Goal: Information Seeking & Learning: Understand process/instructions

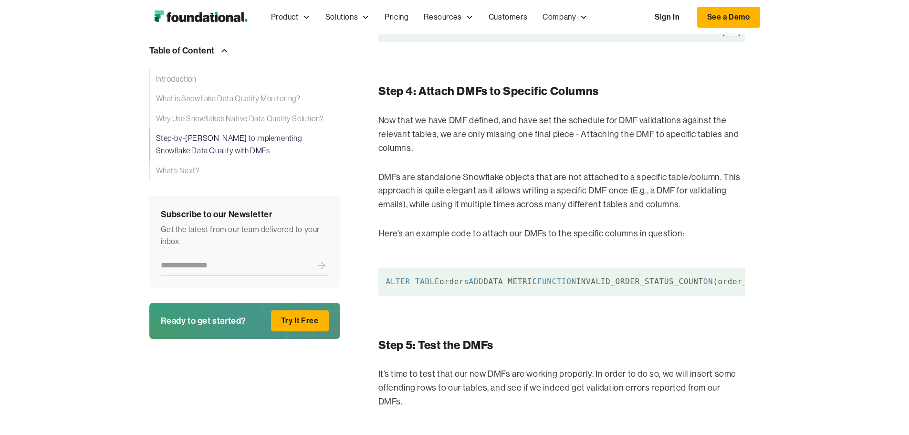
click at [478, 42] on code "ALTER TABLE customers SET DATA_METRIC_SCHEDULE = 'TRIGGER_ON_CHANGES' ; ALTER T…" at bounding box center [561, 28] width 366 height 28
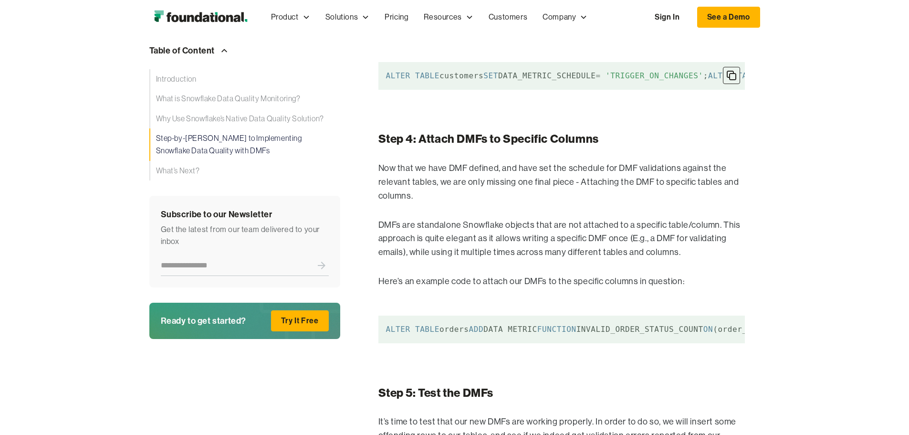
scroll to position [2383, 0]
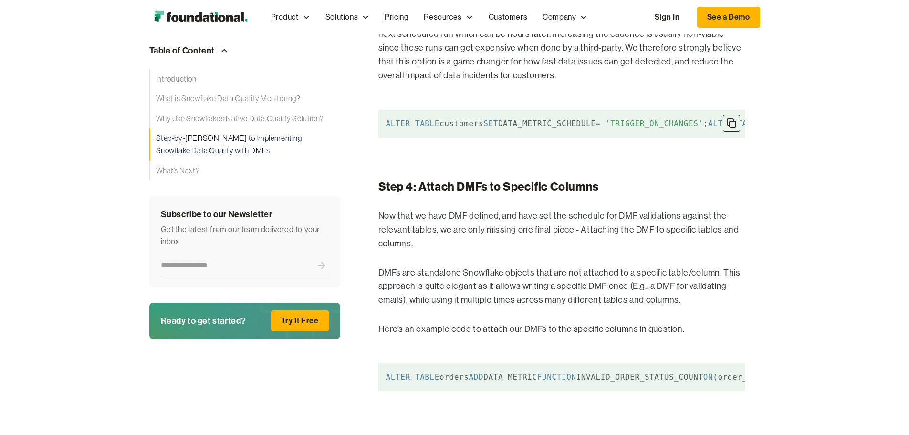
click at [468, 137] on code "ALTER TABLE customers SET DATA_METRIC_SCHEDULE = 'TRIGGER_ON_CHANGES' ; ALTER T…" at bounding box center [561, 124] width 366 height 28
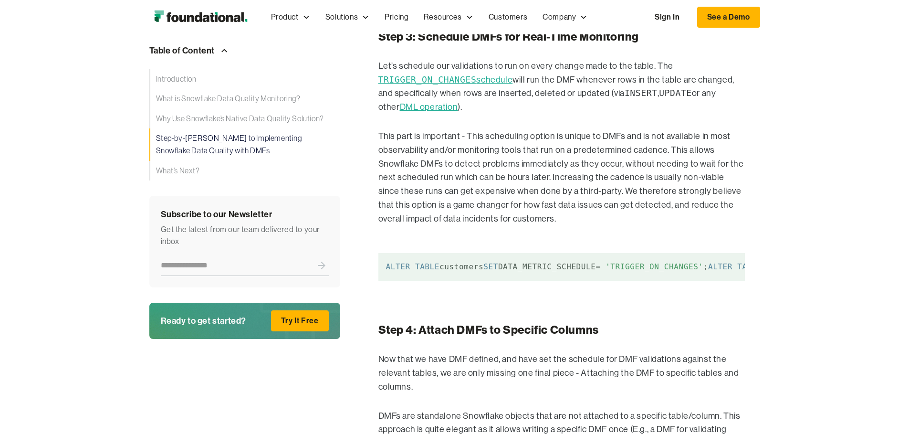
scroll to position [2145, 0]
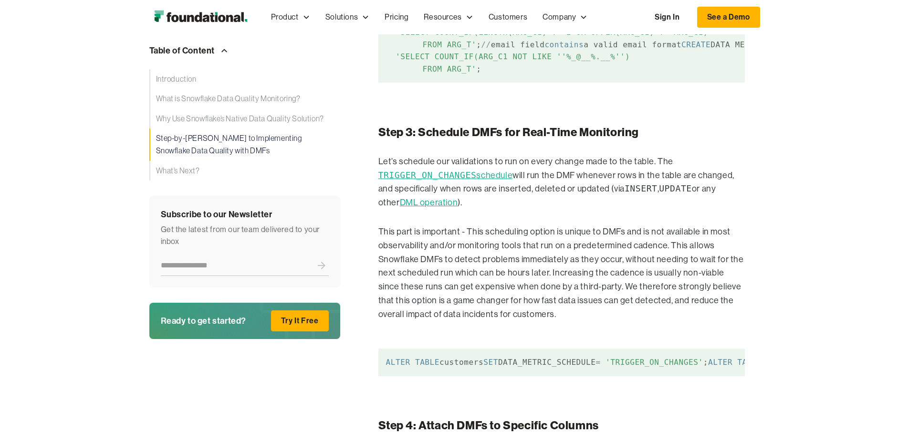
click at [383, 83] on code "/ / order_status is an enum that is always set to one of these values : pending…" at bounding box center [561, 32] width 366 height 101
click at [764, 49] on span "FUNCTION" at bounding box center [783, 44] width 39 height 9
click at [481, 83] on code "/ / order_status is an enum that is always set to one of these values : pending…" at bounding box center [561, 32] width 366 height 101
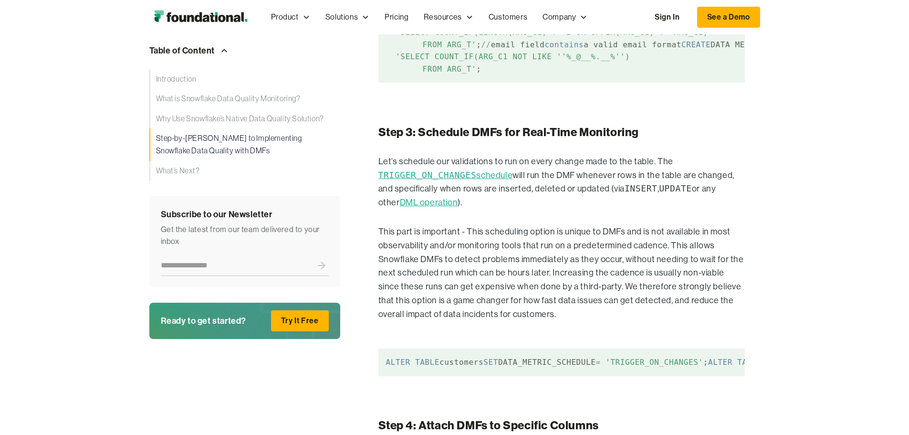
click at [481, 83] on code "/ / order_status is an enum that is always set to one of these values : pending…" at bounding box center [561, 32] width 366 height 101
click at [385, 83] on code "/ / order_status is an enum that is always set to one of these values : pending…" at bounding box center [561, 32] width 366 height 101
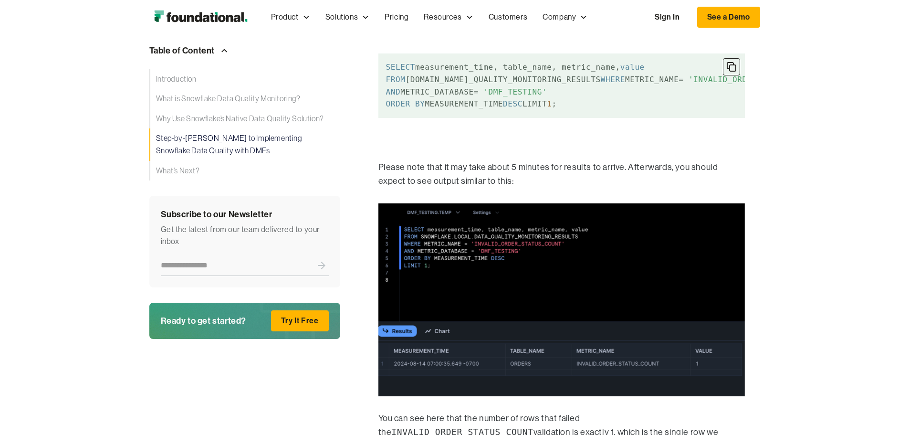
scroll to position [3147, 0]
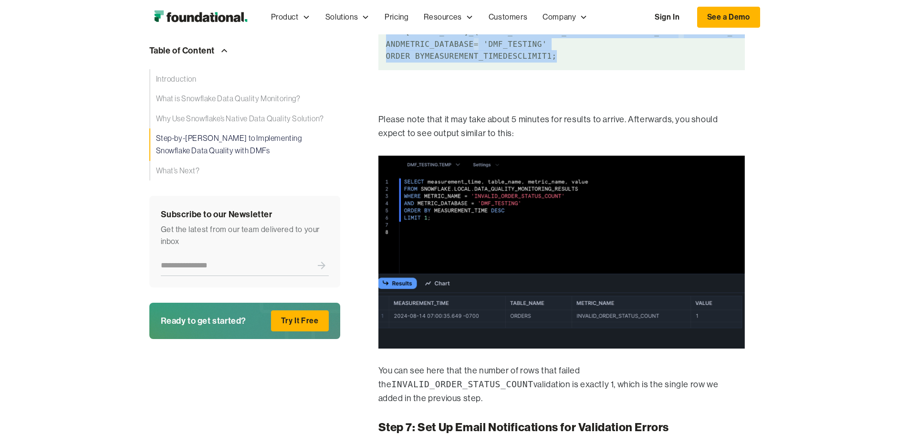
drag, startPoint x: 364, startPoint y: 353, endPoint x: 327, endPoint y: 304, distance: 61.6
click at [378, 70] on code "SELECT measurement_time, table_name, metric_name, value FROM [DOMAIN_NAME]_QUAL…" at bounding box center [561, 38] width 366 height 64
click at [654, 70] on code "SELECT measurement_time, table_name, metric_name, value FROM [DOMAIN_NAME]_QUAL…" at bounding box center [561, 38] width 366 height 64
click at [737, 25] on img at bounding box center [731, 18] width 11 height 11
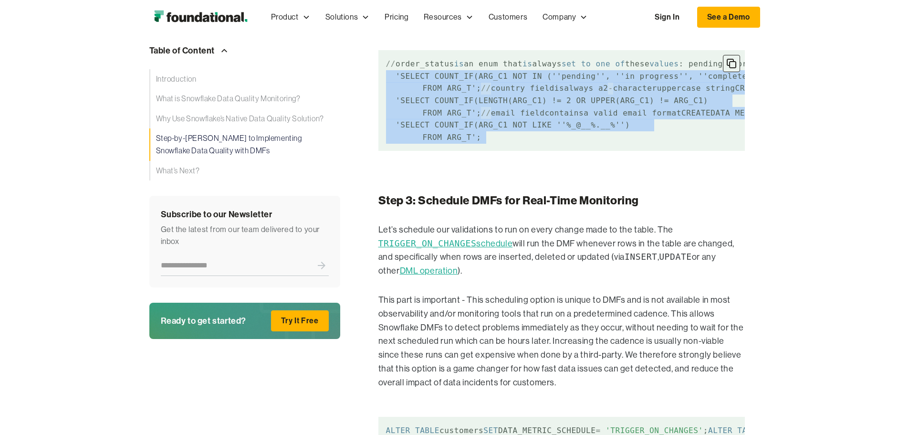
scroll to position [2082, 0]
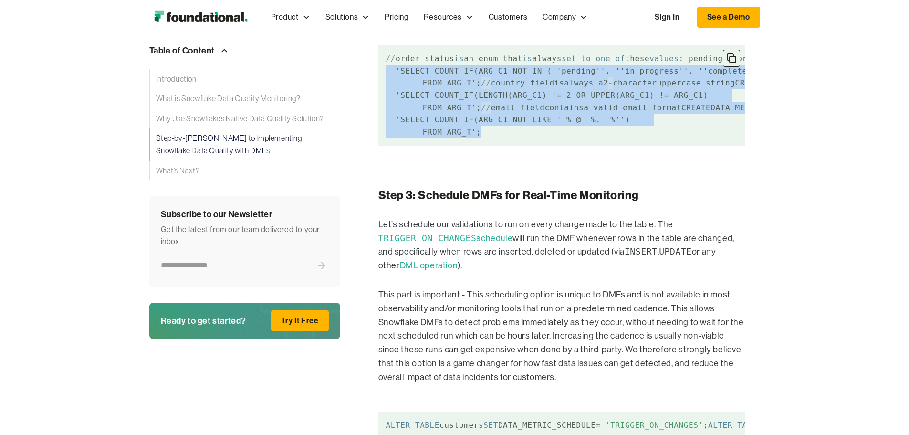
drag, startPoint x: 325, startPoint y: 280, endPoint x: 427, endPoint y: 371, distance: 137.2
click at [427, 146] on code "/ / order_status is an enum that is always set to one of these values : pending…" at bounding box center [561, 95] width 366 height 101
copy code "CREATE DATA METRIC FUNCTION IF NOT EXISTS INVALID_ORDER_STATUS_COUNT (ARG_T tab…"
click at [384, 146] on code "/ / order_status is an enum that is always set to one of these values : pending…" at bounding box center [561, 95] width 366 height 101
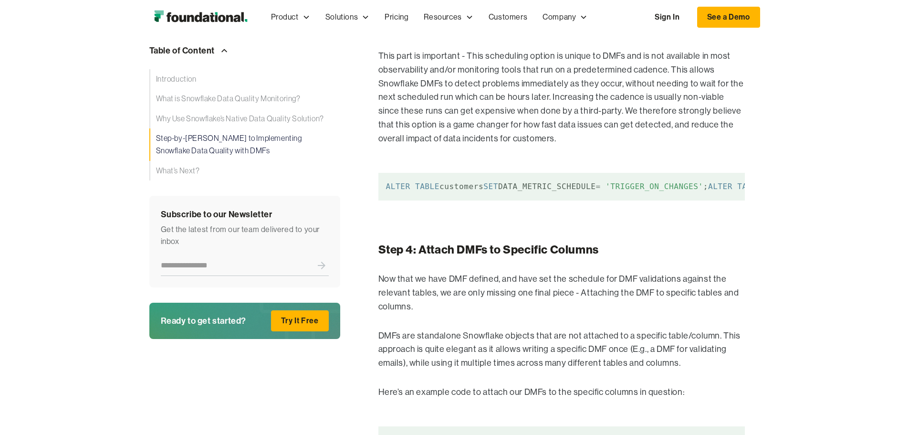
scroll to position [2559, 0]
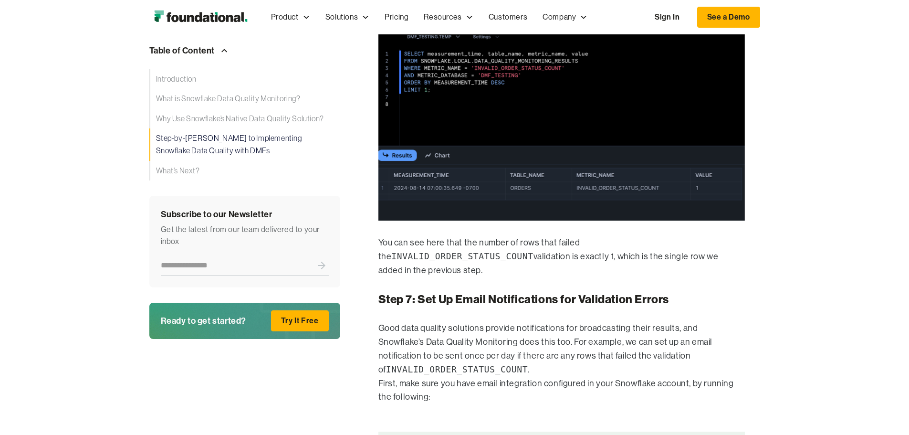
scroll to position [3227, 0]
